Goal: Find specific page/section: Find specific page/section

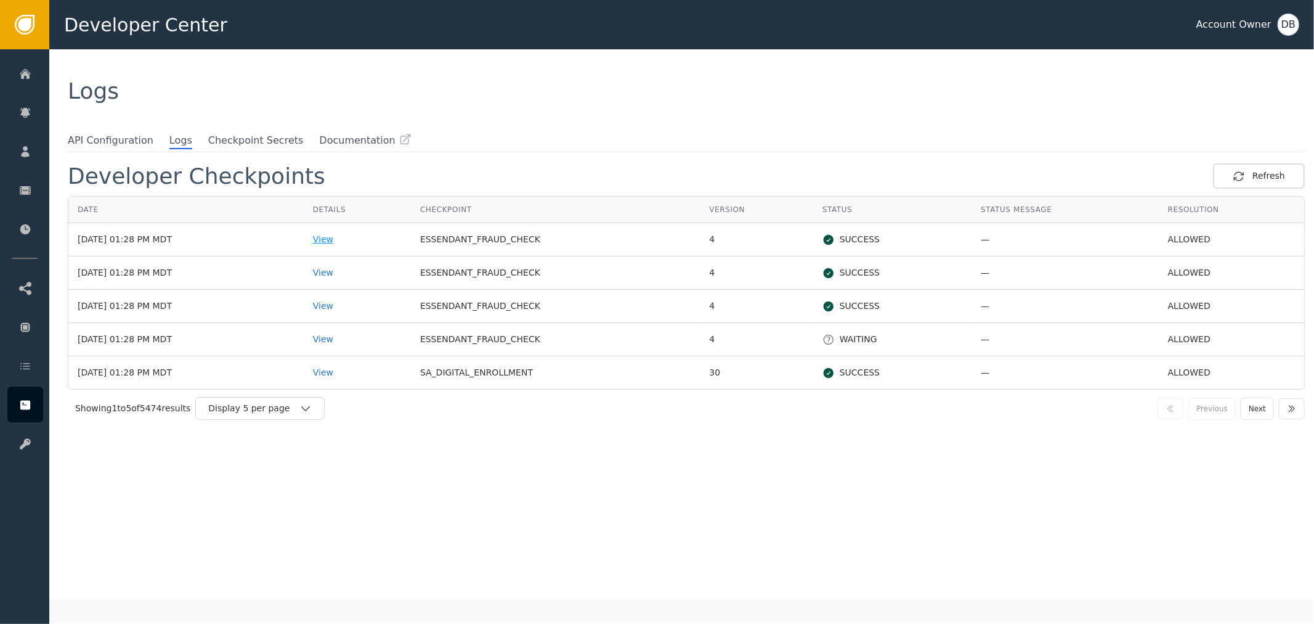
click at [348, 240] on div "View" at bounding box center [357, 239] width 89 height 13
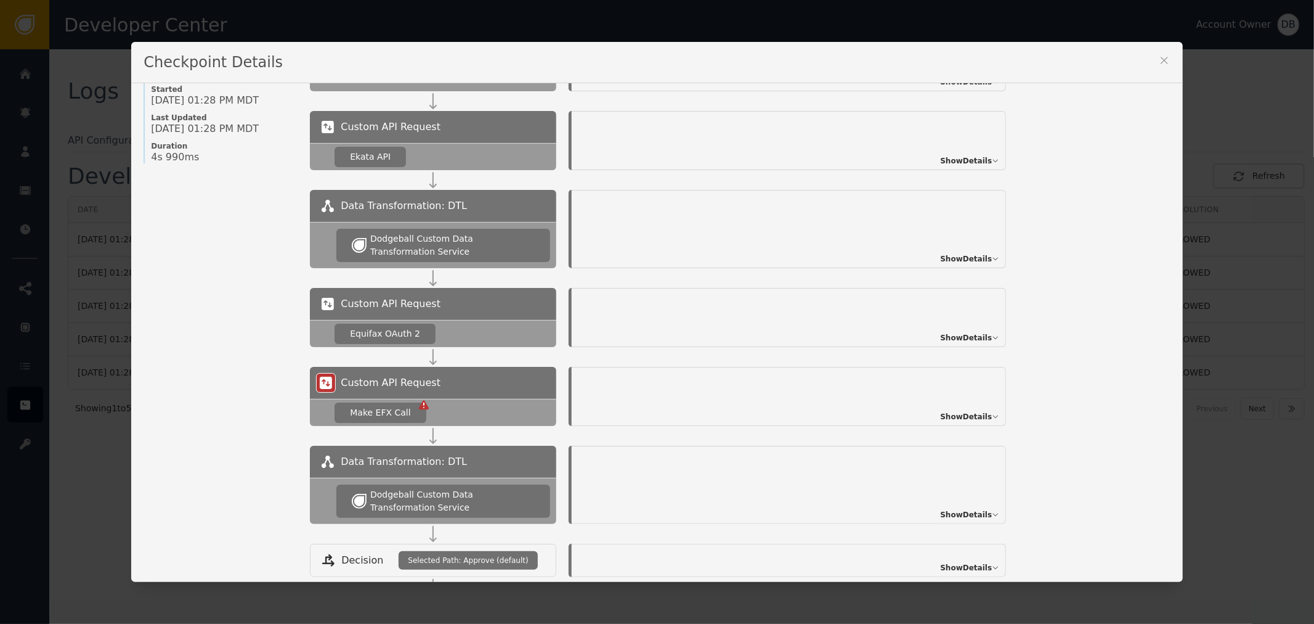
scroll to position [254, 0]
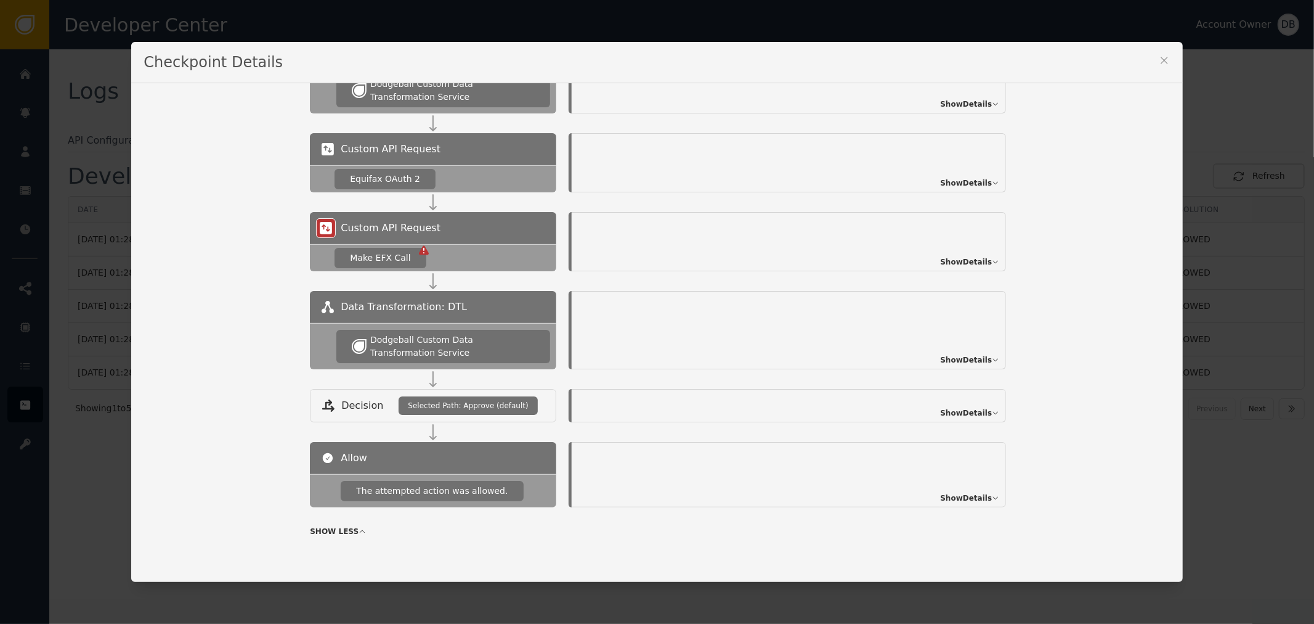
click at [965, 502] on div "Show Details" at bounding box center [789, 474] width 434 height 65
click at [965, 496] on span "Show Details" at bounding box center [966, 497] width 52 height 11
click at [962, 360] on span "Show Details" at bounding box center [966, 359] width 52 height 11
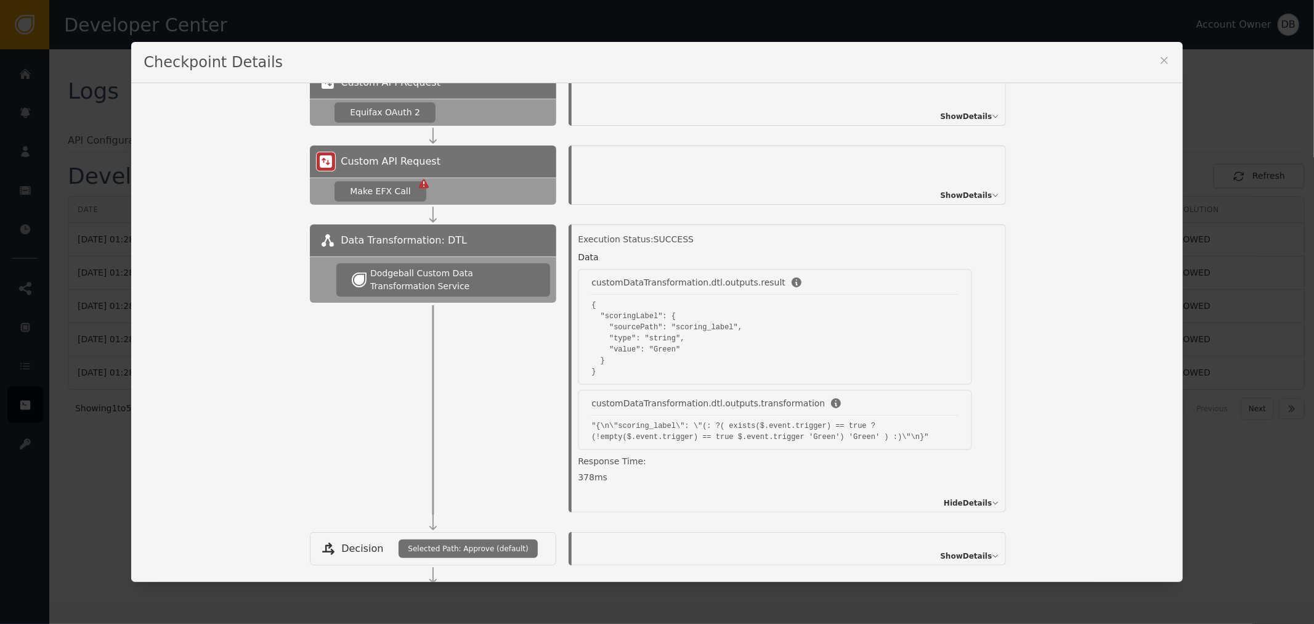
scroll to position [460, 0]
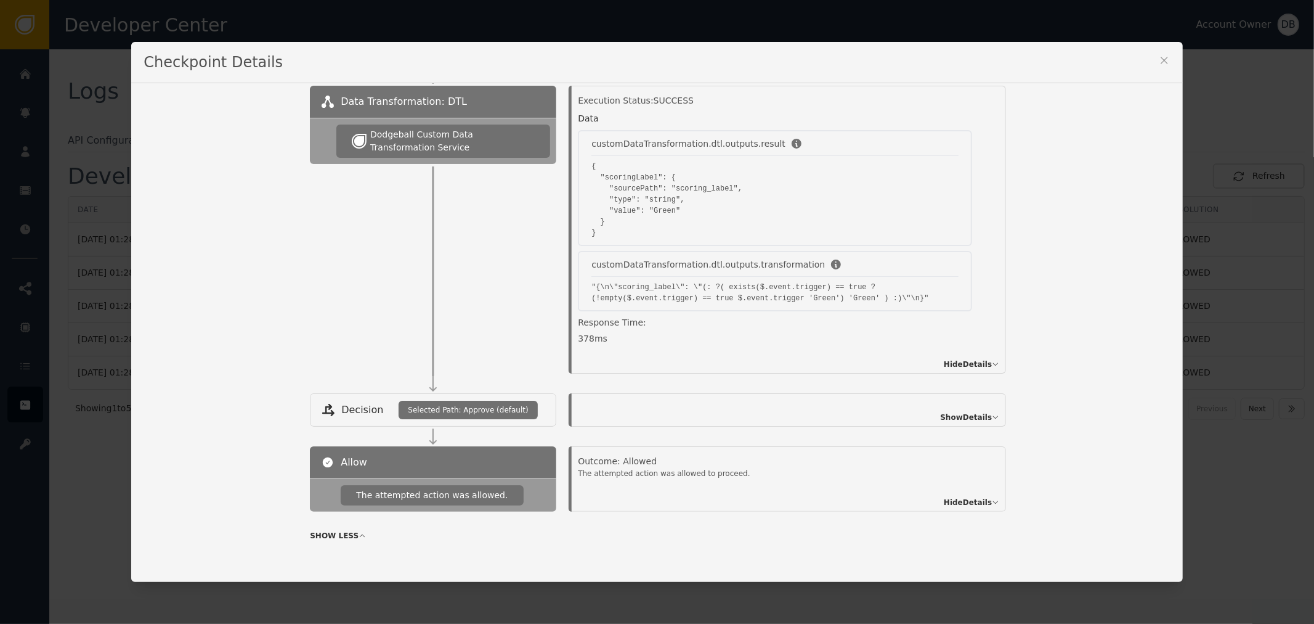
click at [1163, 62] on icon at bounding box center [1164, 60] width 12 height 12
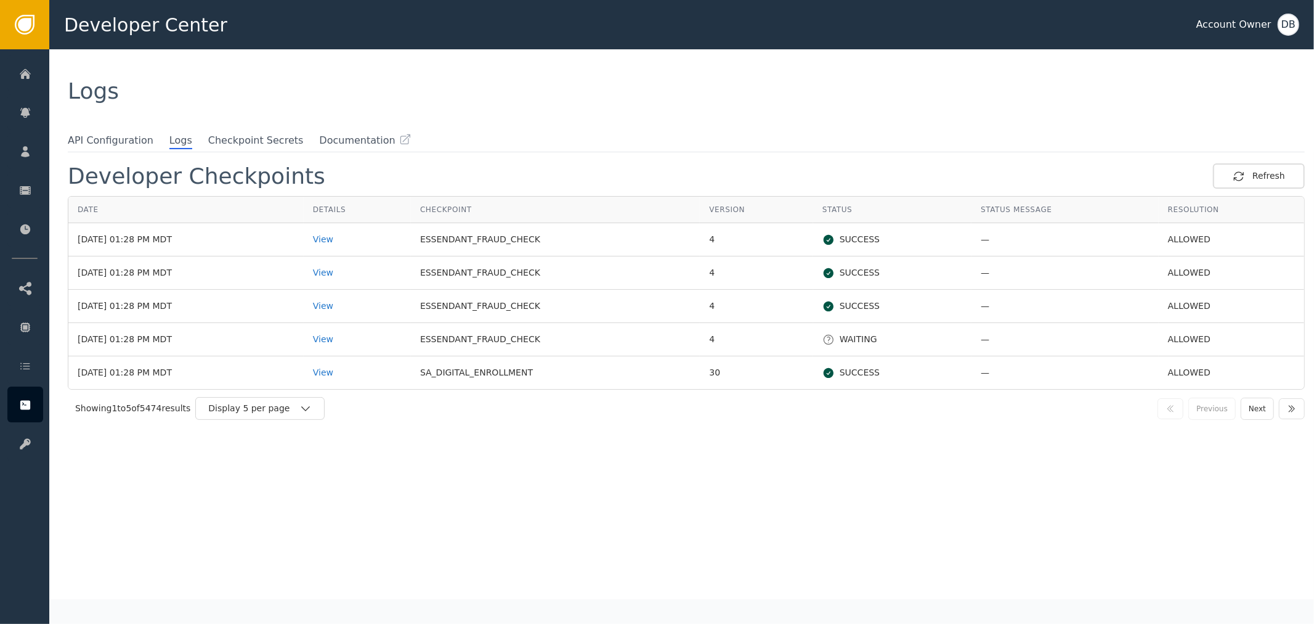
click at [824, 499] on div "Developer Checkpoints Refresh Date Details Checkpoint Version Status Status Mes…" at bounding box center [686, 381] width 1237 height 436
drag, startPoint x: 839, startPoint y: 243, endPoint x: 868, endPoint y: 251, distance: 30.0
click at [868, 251] on td "SUCCESS" at bounding box center [892, 239] width 158 height 33
click at [854, 304] on div "SUCCESS" at bounding box center [893, 305] width 140 height 13
click at [351, 306] on div "View" at bounding box center [357, 305] width 89 height 13
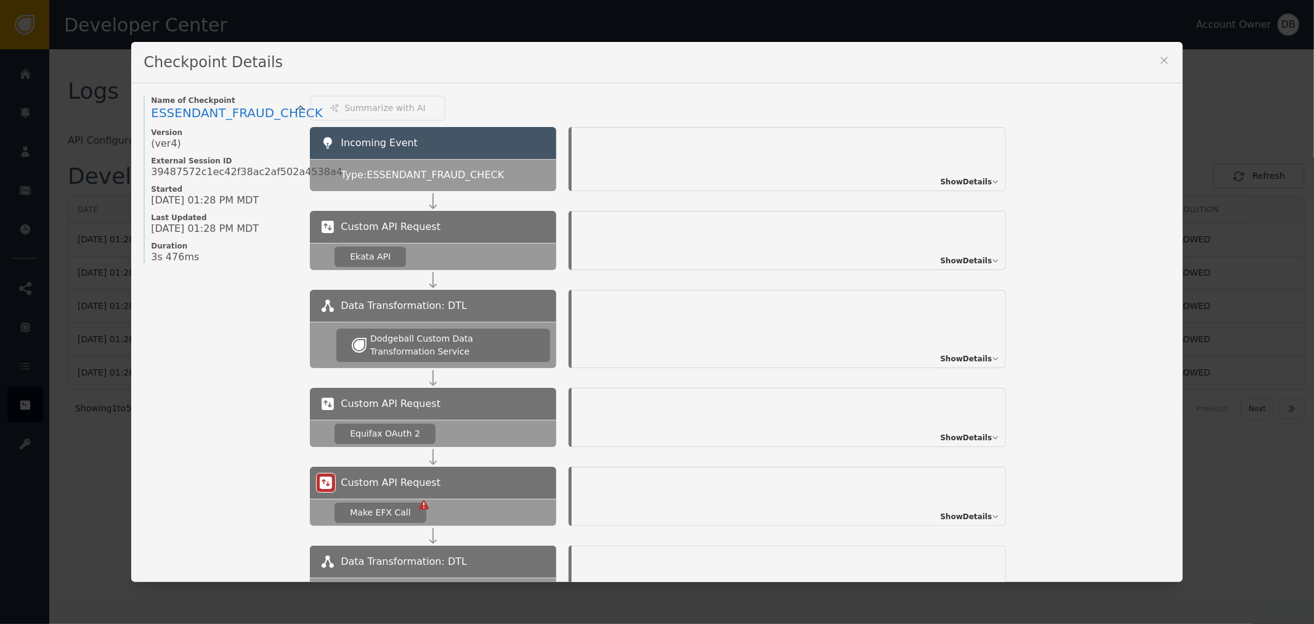
click at [947, 177] on span "Show Details" at bounding box center [966, 181] width 52 height 11
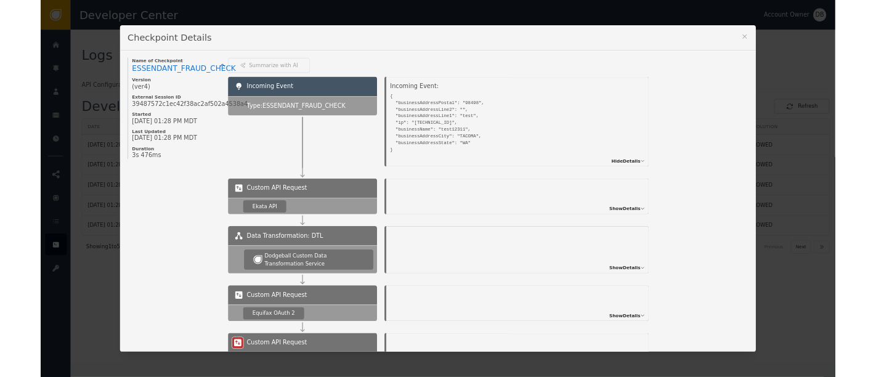
scroll to position [340, 0]
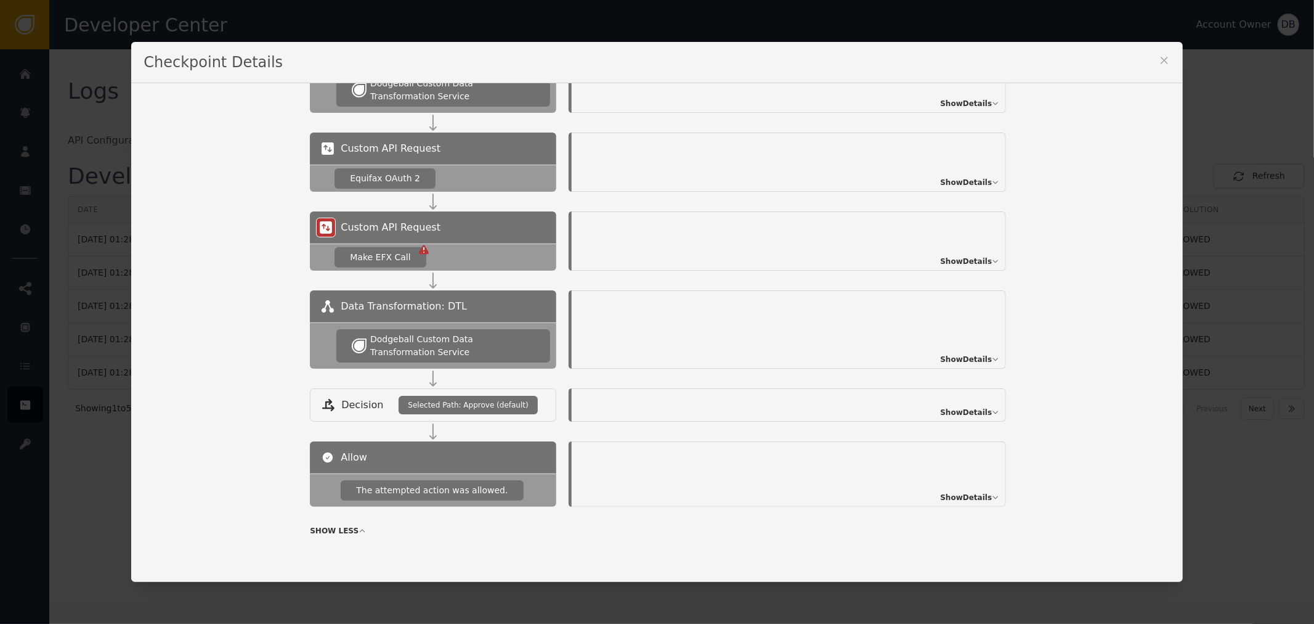
click at [963, 500] on span "Show Details" at bounding box center [966, 497] width 52 height 11
click at [965, 427] on div "Decision Selected Path: Approve (default) Show Details" at bounding box center [740, 414] width 860 height 53
click at [966, 411] on span "Show Details" at bounding box center [966, 412] width 52 height 11
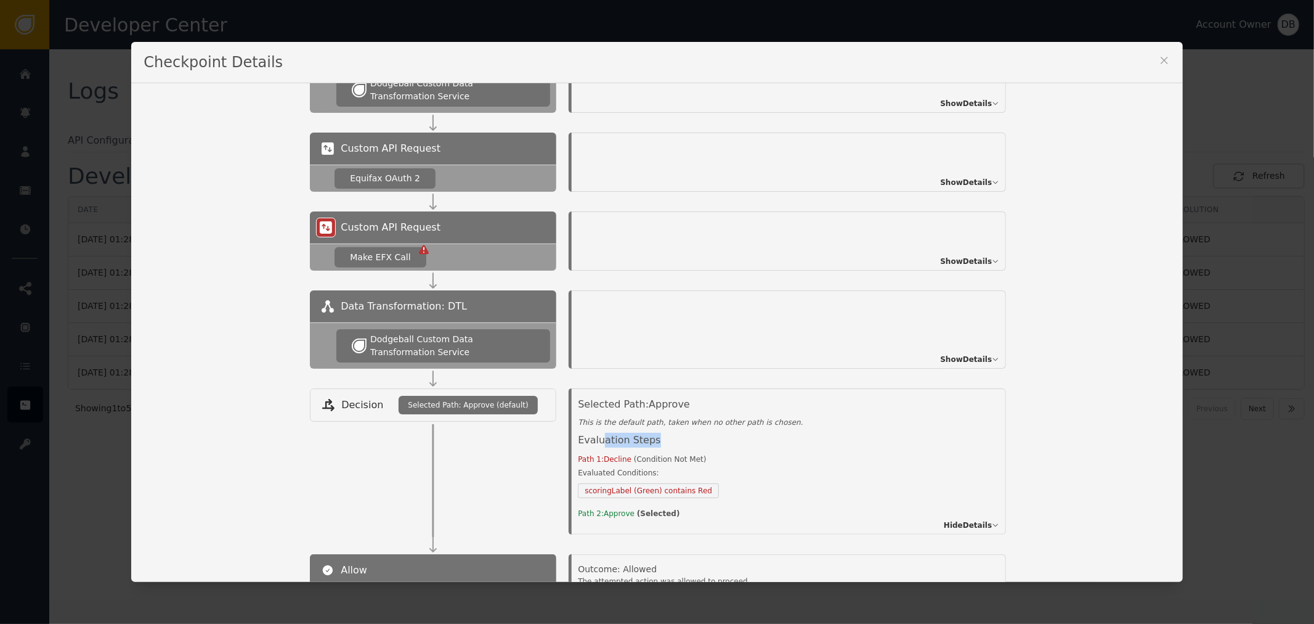
drag, startPoint x: 598, startPoint y: 442, endPoint x: 789, endPoint y: 439, distance: 191.0
click at [778, 439] on div "Evaluation Steps" at bounding box center [778, 443] width 401 height 21
click at [1149, 58] on div "Checkpoint Details" at bounding box center [656, 62] width 1051 height 41
click at [1161, 59] on icon at bounding box center [1164, 60] width 12 height 12
